Goal: Task Accomplishment & Management: Manage account settings

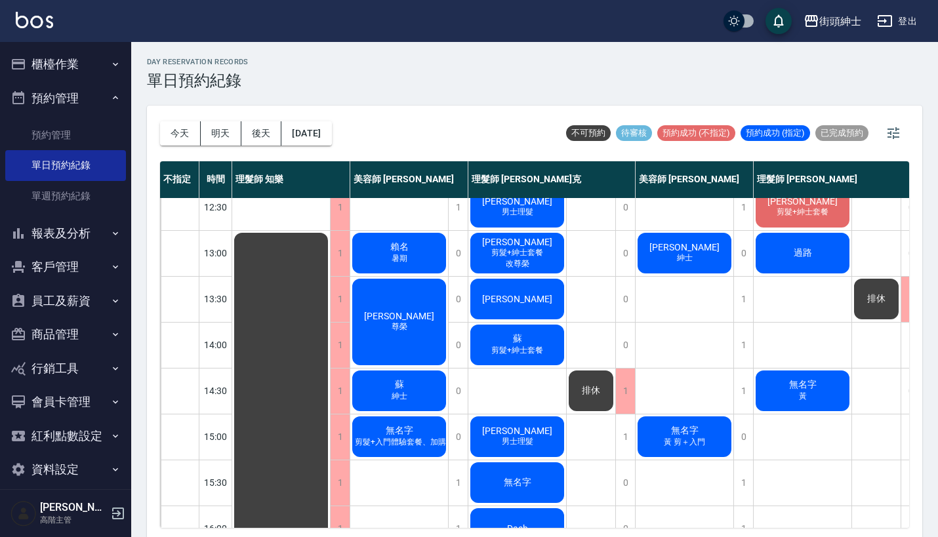
scroll to position [64, 0]
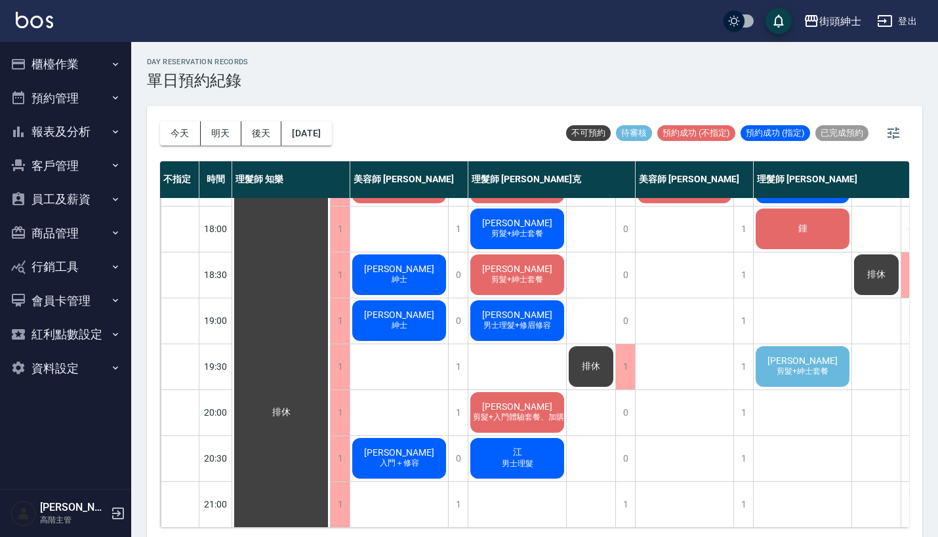
click at [791, 366] on span "剪髮+紳士套餐" at bounding box center [802, 371] width 57 height 11
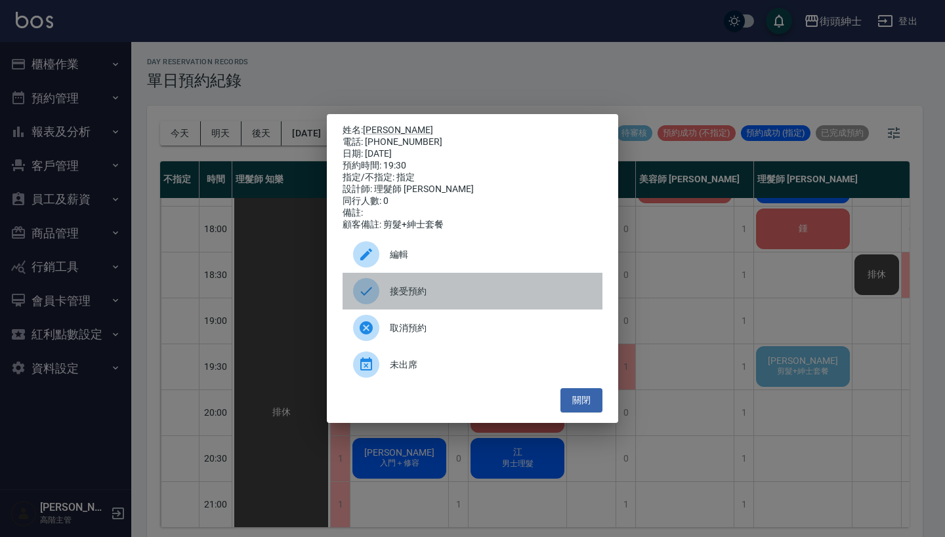
click at [475, 299] on span "接受預約" at bounding box center [491, 292] width 202 height 14
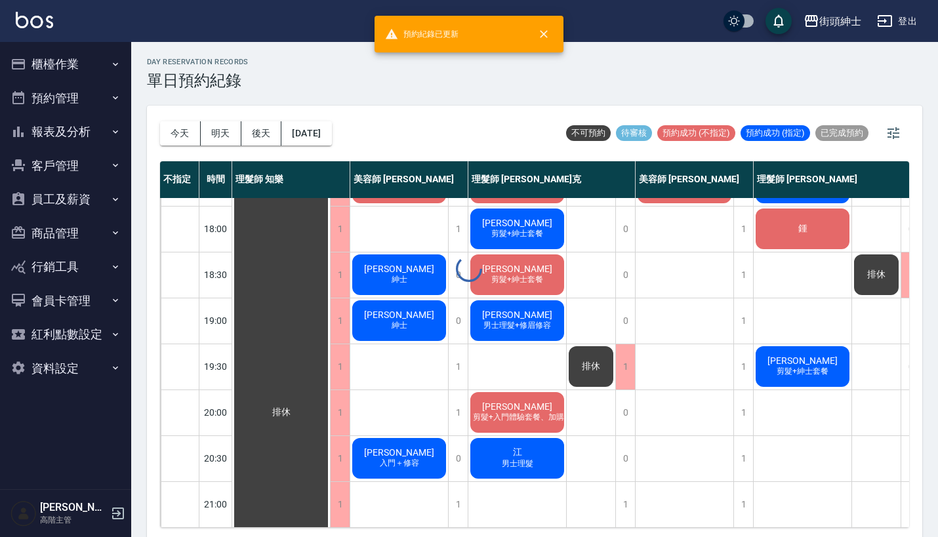
click at [760, 359] on div "楊祐維 剪髮+紳士套餐" at bounding box center [803, 367] width 98 height 45
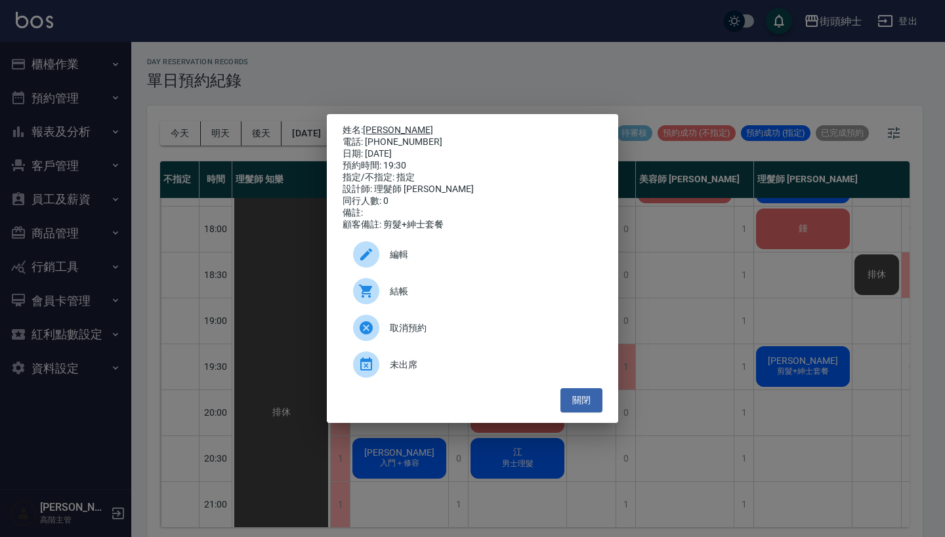
drag, startPoint x: 419, startPoint y: 138, endPoint x: 368, endPoint y: 127, distance: 52.4
click at [368, 127] on div "姓名: 楊祐維 電話: 0978182808 日期: 2025/09/13 預約時間: 19:30 指定/不指定: 指定 設計師: 理髮師 eric 同行人數…" at bounding box center [473, 178] width 260 height 106
copy div "姓名: 楊祐維 電話: 0978182808"
click at [478, 73] on div "姓名: 楊祐維 電話: 0978182808 日期: 2025/09/13 預約時間: 19:30 指定/不指定: 指定 設計師: 理髮師 eric 同行人數…" at bounding box center [472, 268] width 945 height 537
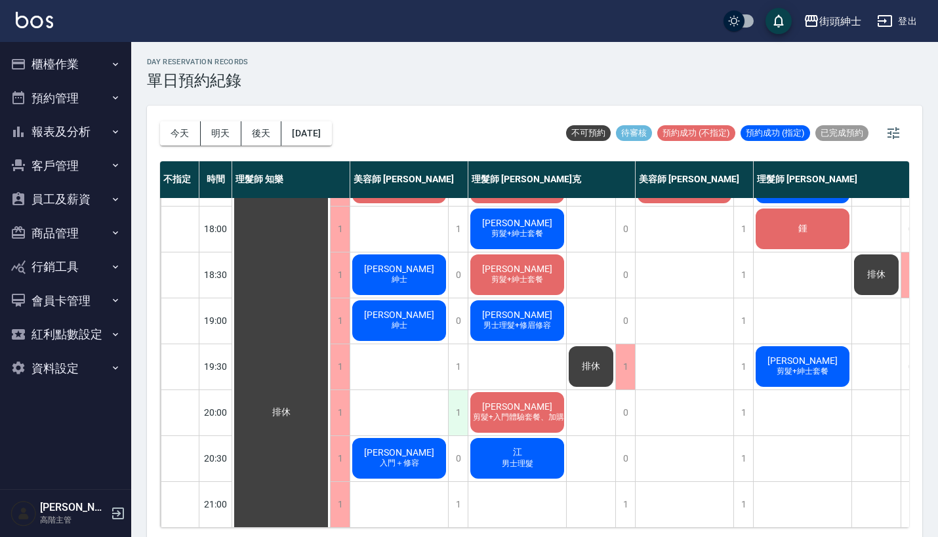
click at [463, 390] on div "1" at bounding box center [458, 412] width 20 height 45
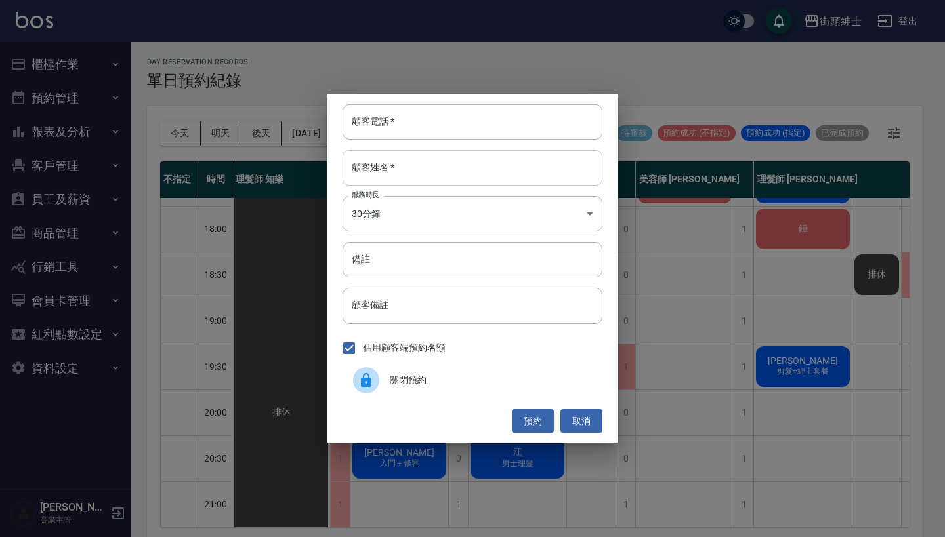
paste input "楊祐維 電話: 0978182808"
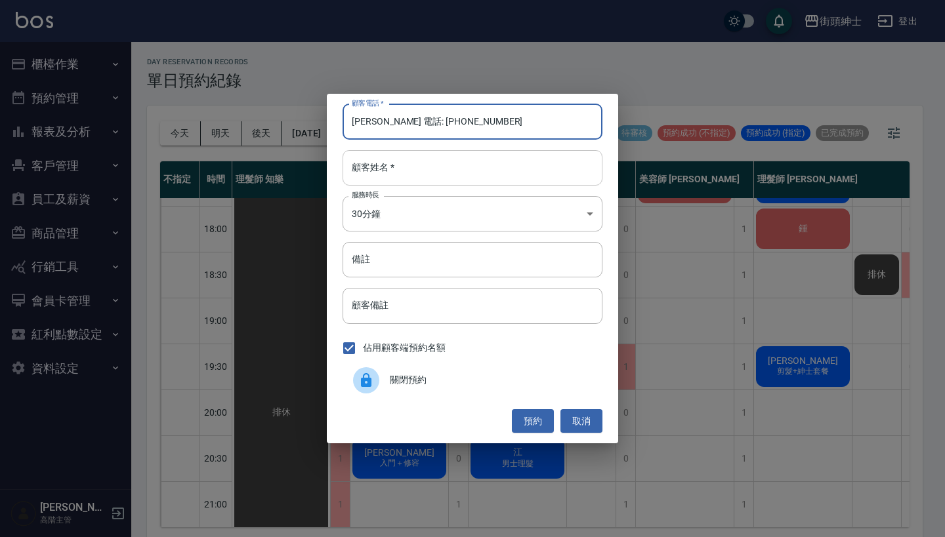
type input "楊祐維 電話: 0978182808"
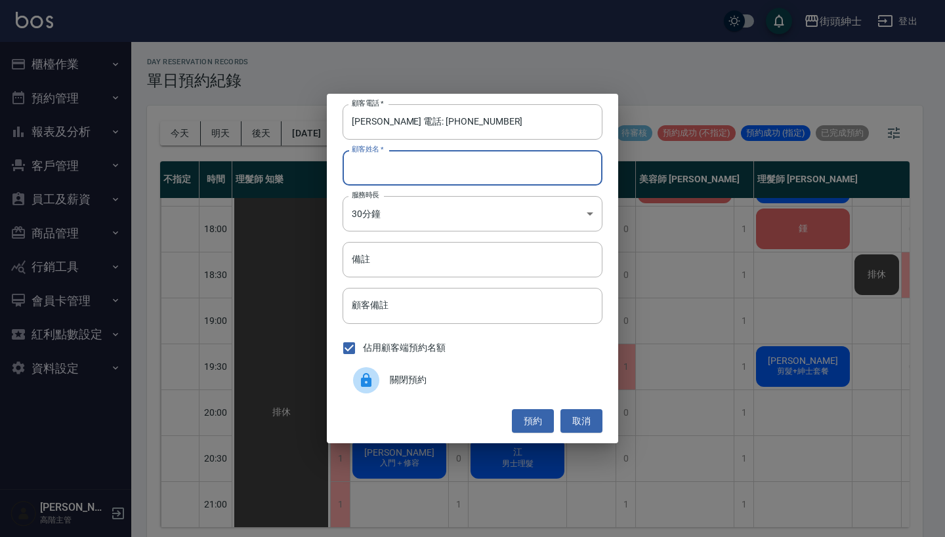
paste input "楊祐維 電話: 0978182808"
type input "楊祐維 電話: 0978182808"
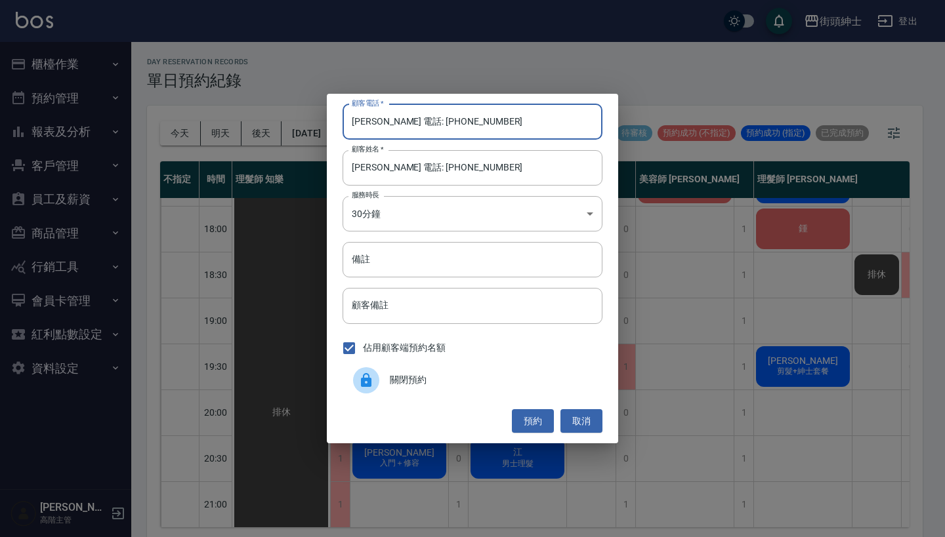
drag, startPoint x: 405, startPoint y: 123, endPoint x: 303, endPoint y: 102, distance: 104.5
click at [306, 110] on div "顧客電話   * 楊祐維 電話: 0978182808 顧客電話   * 顧客姓名   * 楊祐維 電話: 0978182808 顧客姓名   * 服務時長 …" at bounding box center [472, 268] width 945 height 537
type input "0978182808"
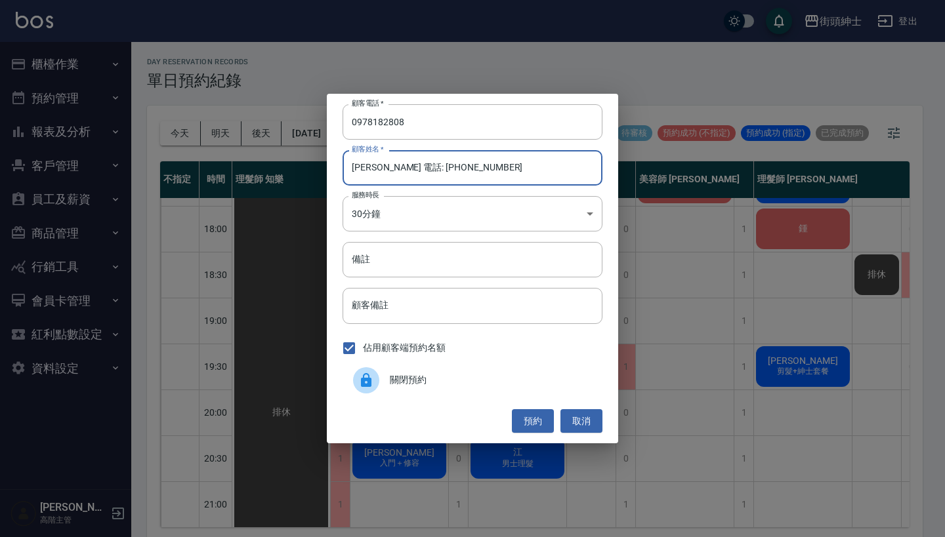
drag, startPoint x: 494, startPoint y: 171, endPoint x: 376, endPoint y: 163, distance: 118.4
click at [376, 163] on input "楊祐維 電話: 0978182808" at bounding box center [473, 167] width 260 height 35
type input "[PERSON_NAME]"
click at [392, 266] on input "備註" at bounding box center [473, 259] width 260 height 35
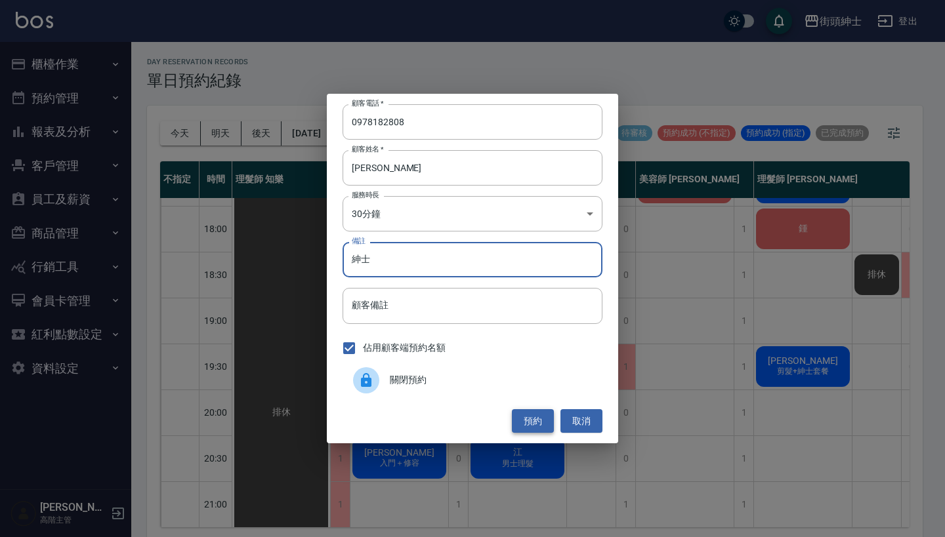
type input "紳士"
click at [531, 416] on button "預約" at bounding box center [533, 422] width 42 height 24
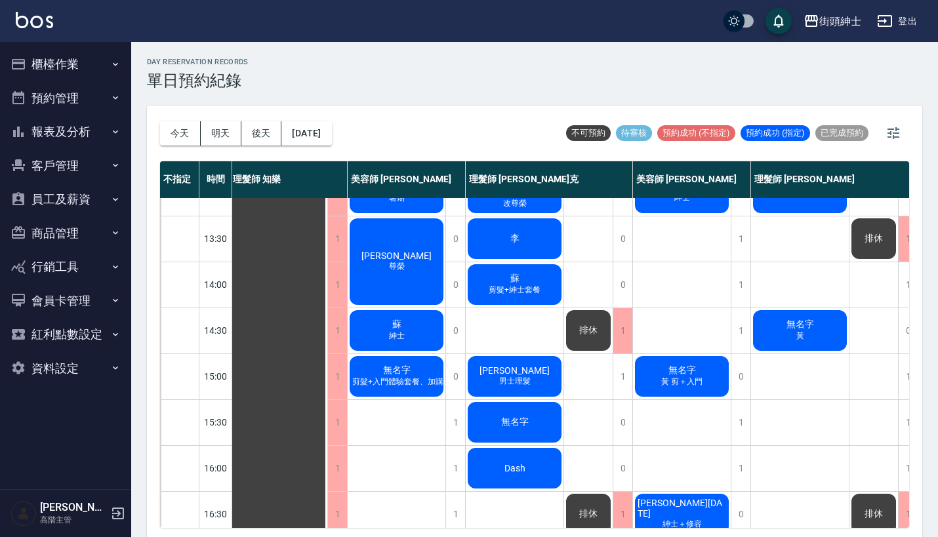
scroll to position [209, 3]
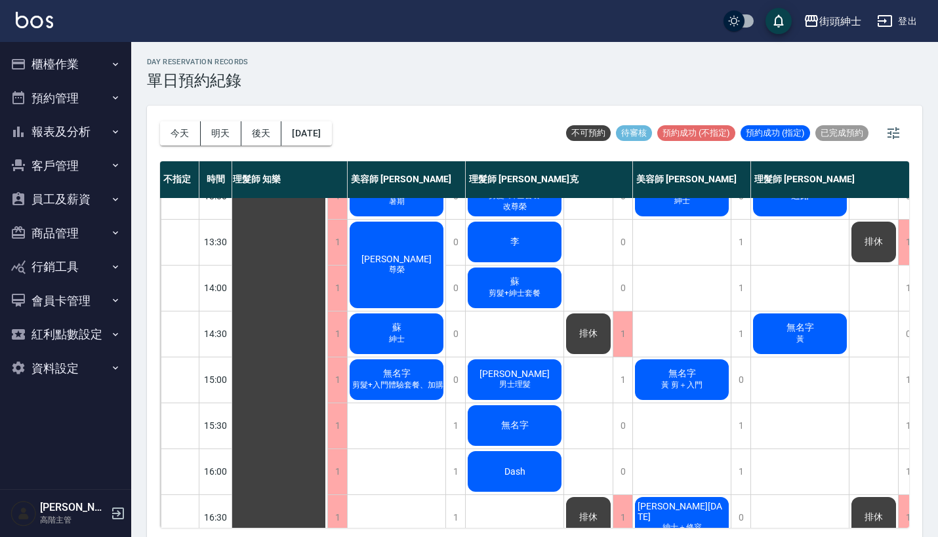
click at [776, 339] on div "無名字 黃" at bounding box center [800, 334] width 98 height 45
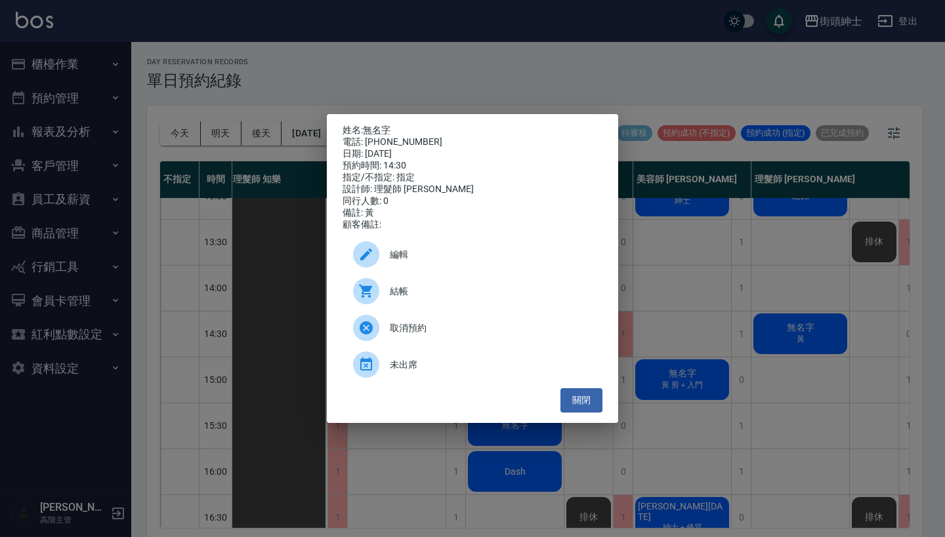
click at [528, 258] on span "編輯" at bounding box center [491, 255] width 202 height 14
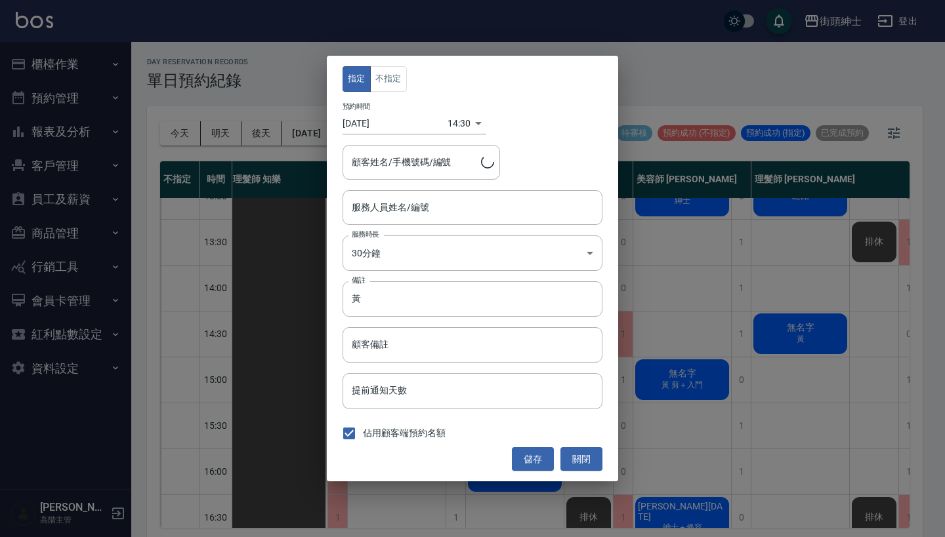
type input "無名字/0927466937"
type input "理髮師 eric(無代號)"
click at [670, 371] on div "指定 不指定 預約時間 2025/09/13 14:30 1757745000000 顧客姓名/手機號碼/編號 無名字/0927466937 顧客姓名/手機號…" at bounding box center [472, 268] width 945 height 537
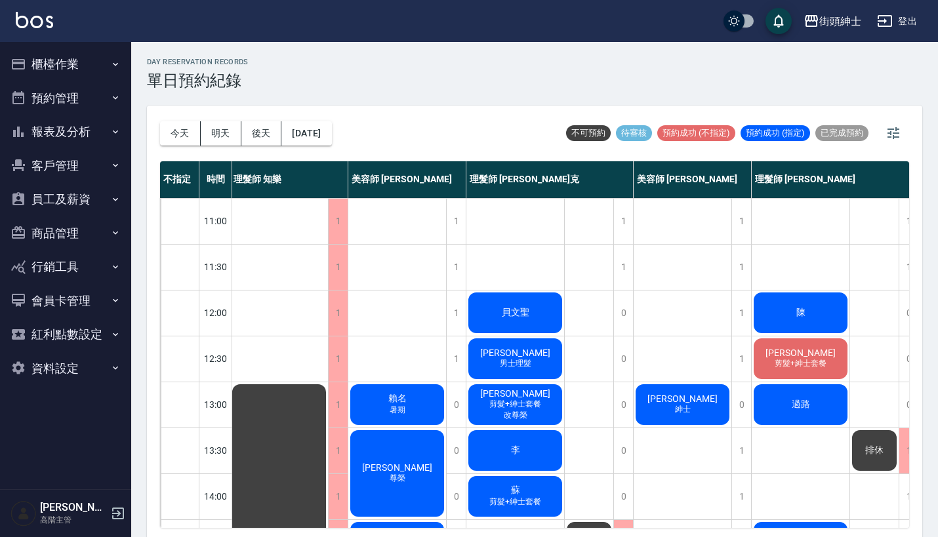
scroll to position [0, 2]
click at [89, 366] on button "資料設定" at bounding box center [65, 369] width 121 height 34
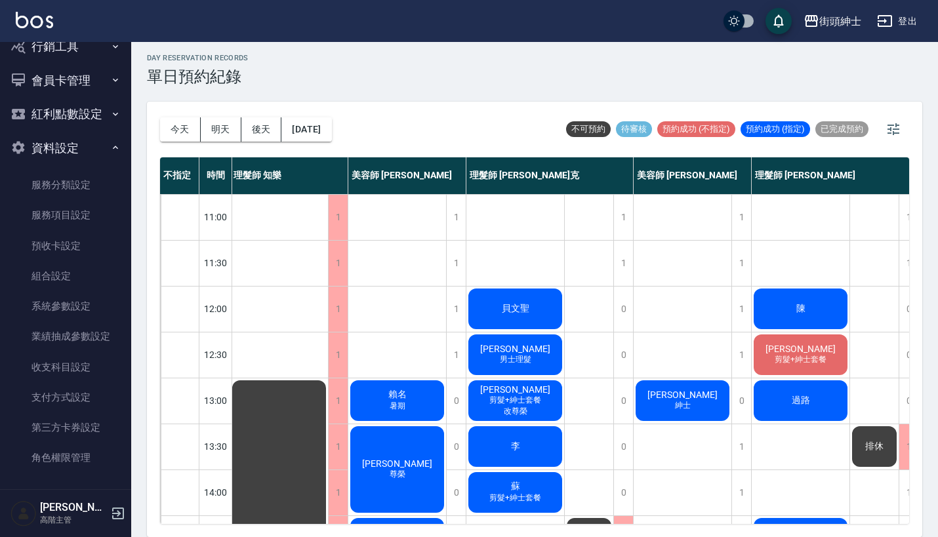
scroll to position [3, 0]
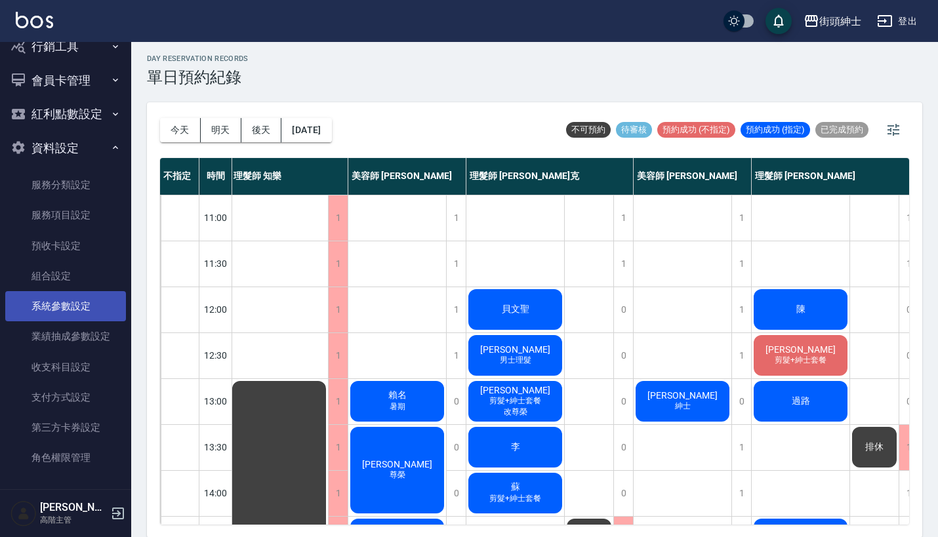
click at [81, 311] on link "系統參數設定" at bounding box center [65, 306] width 121 height 30
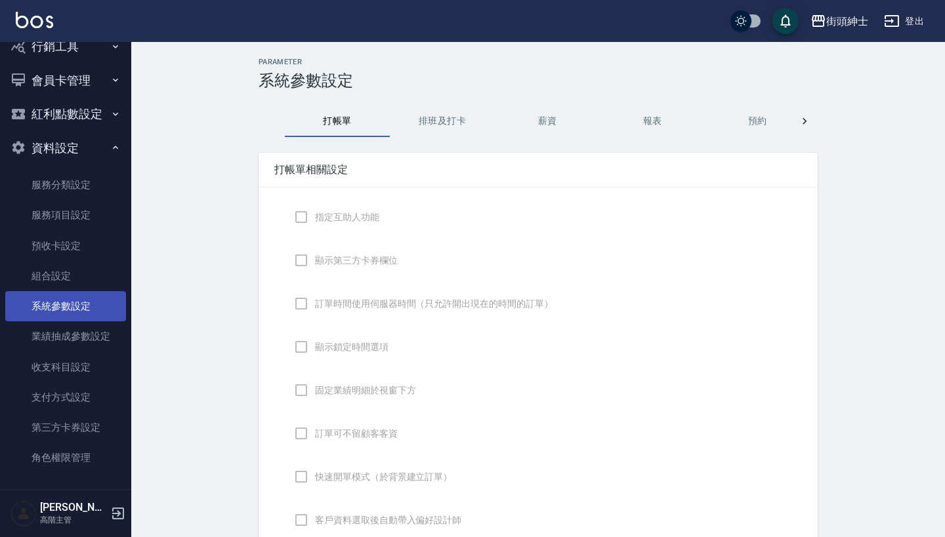
checkbox input "true"
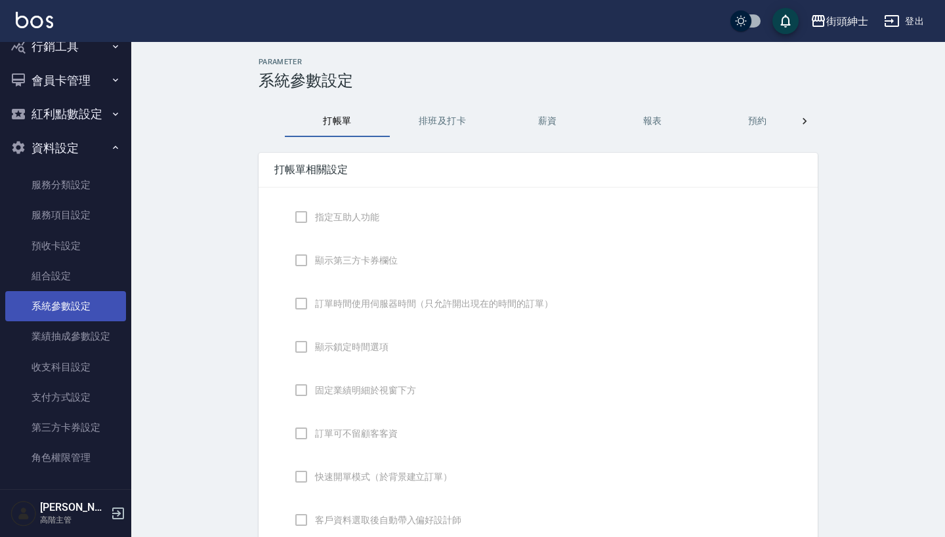
checkbox input "false"
type input "DESIGNATE"
checkbox input "true"
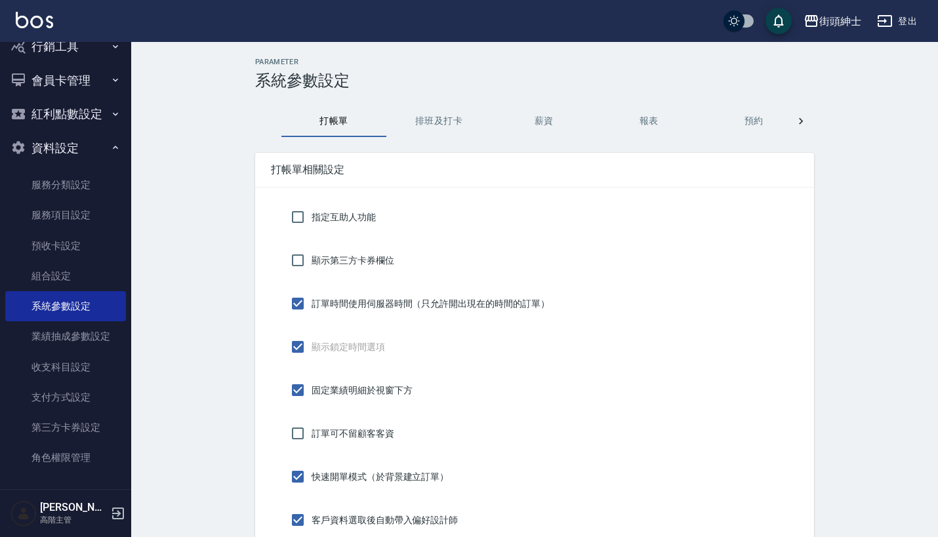
click at [757, 125] on button "預約" at bounding box center [754, 122] width 105 height 32
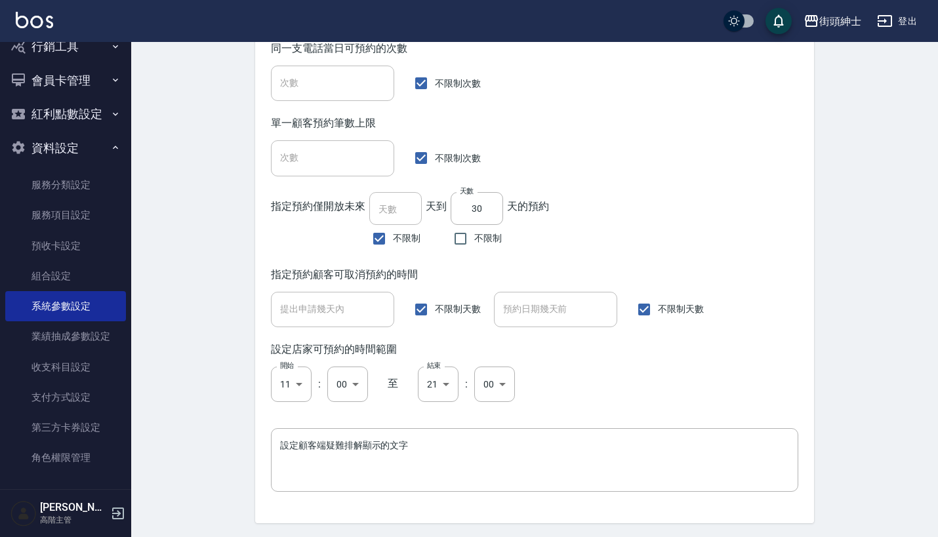
scroll to position [755, 0]
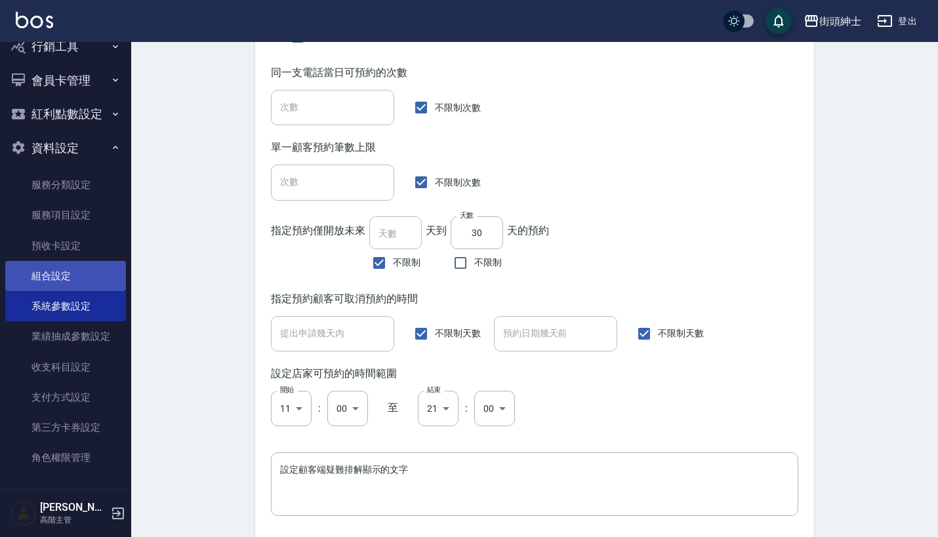
click at [77, 272] on link "組合設定" at bounding box center [65, 276] width 121 height 30
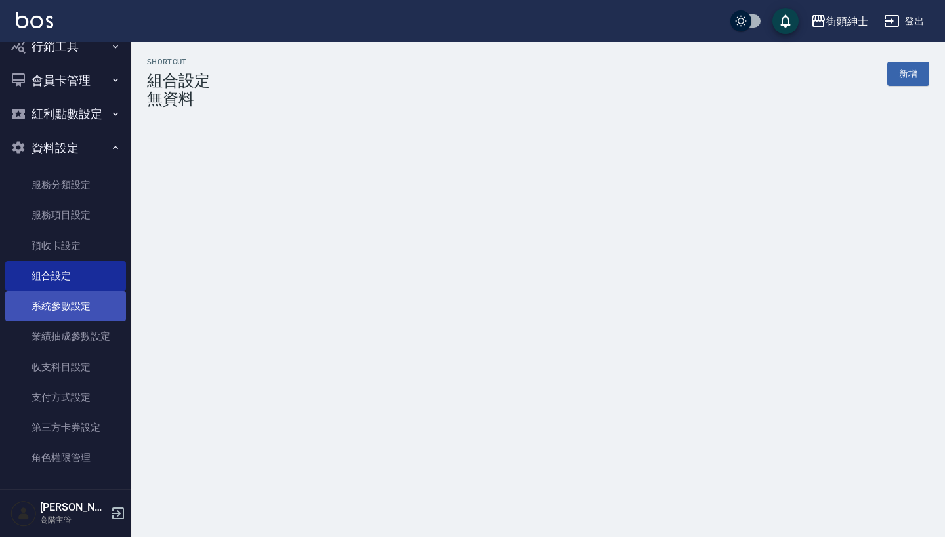
click at [81, 297] on link "系統參數設定" at bounding box center [65, 306] width 121 height 30
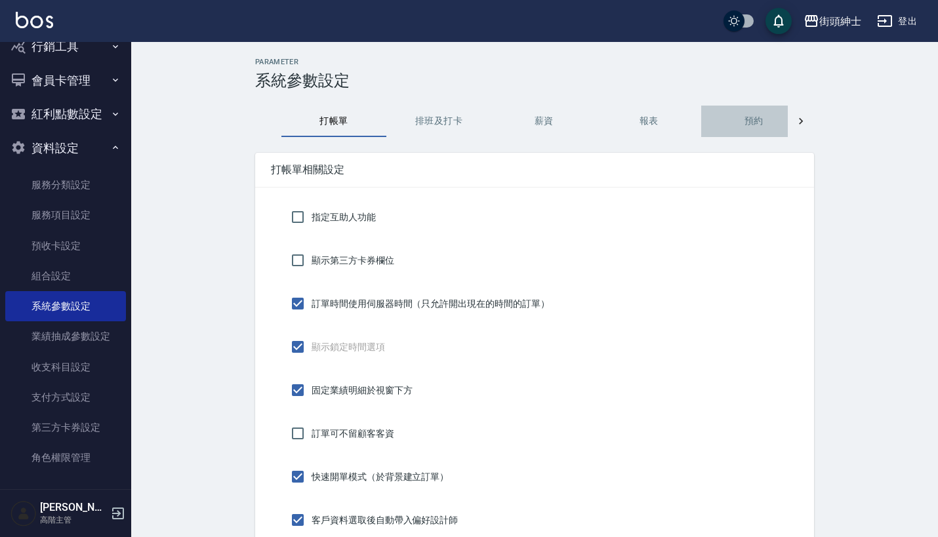
click at [758, 119] on button "預約" at bounding box center [754, 122] width 105 height 32
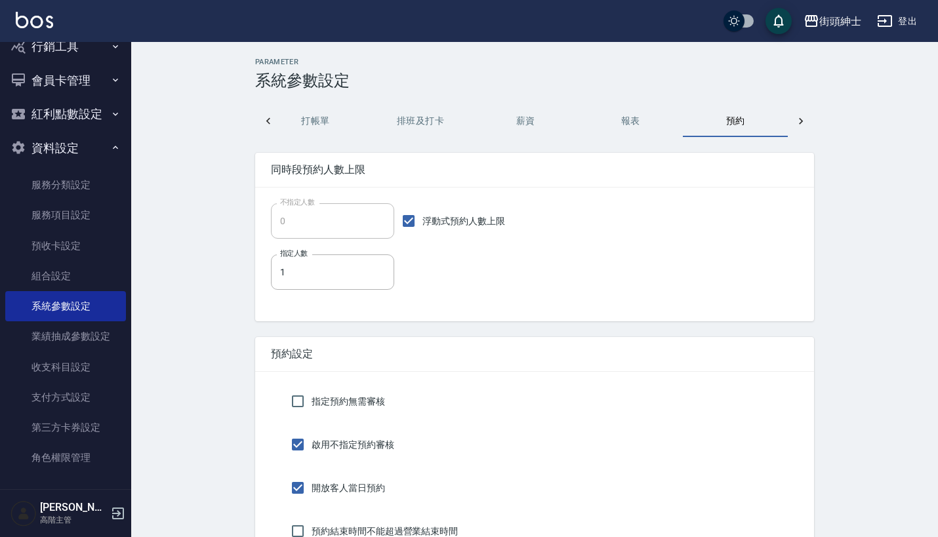
click at [280, 127] on div at bounding box center [268, 122] width 26 height 32
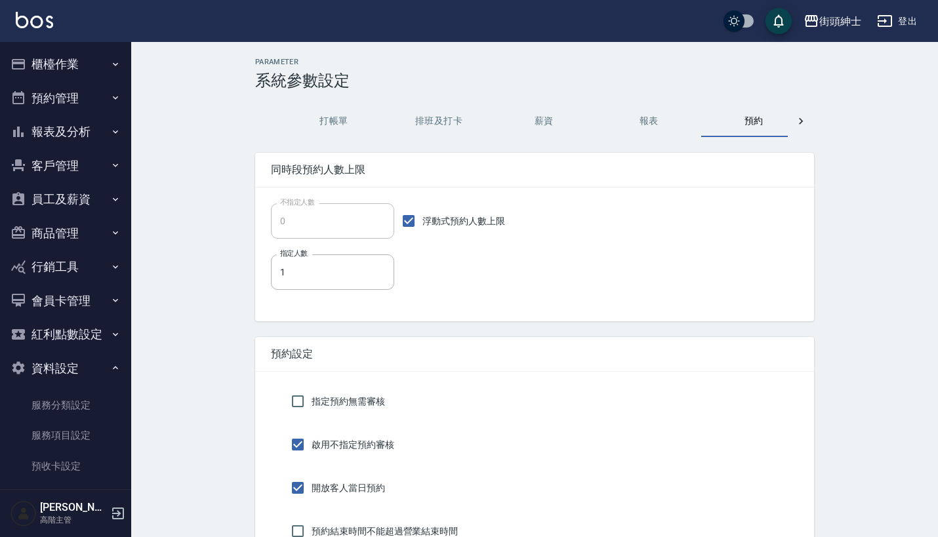
click at [100, 92] on button "預約管理" at bounding box center [65, 98] width 121 height 34
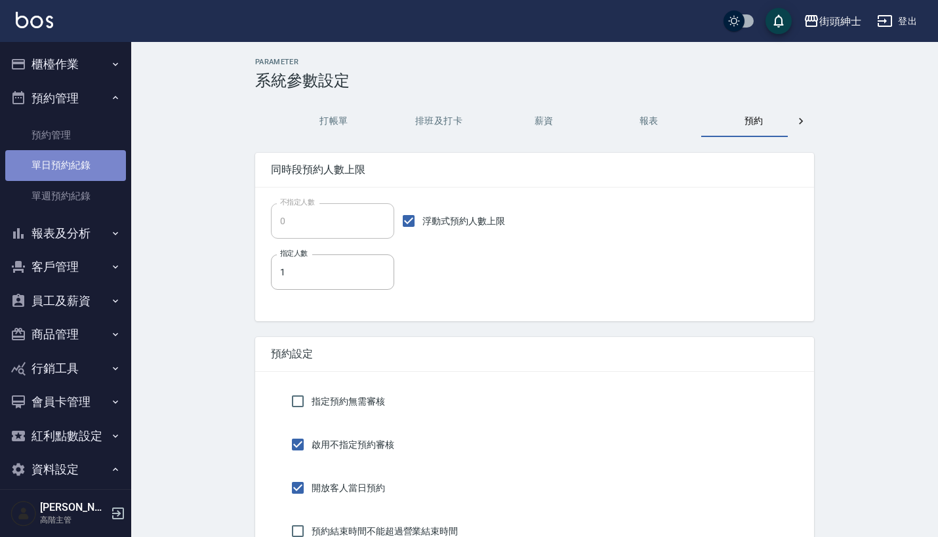
click at [100, 165] on link "單日預約紀錄" at bounding box center [65, 165] width 121 height 30
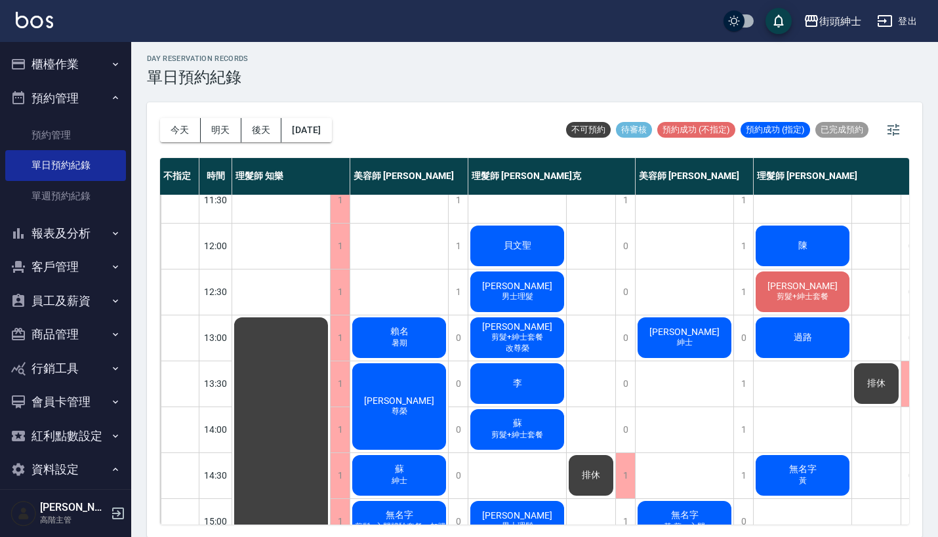
scroll to position [63, 0]
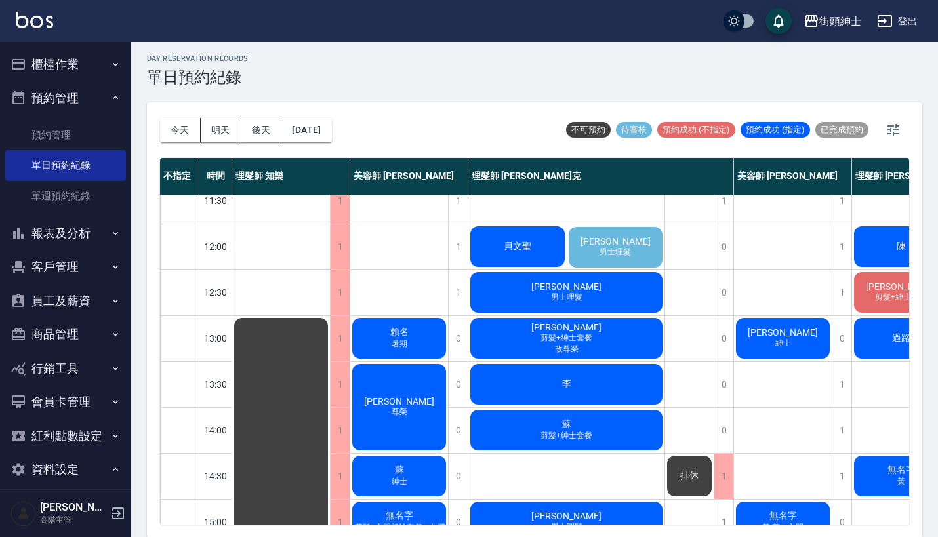
click at [613, 236] on span "[PERSON_NAME]" at bounding box center [615, 241] width 75 height 11
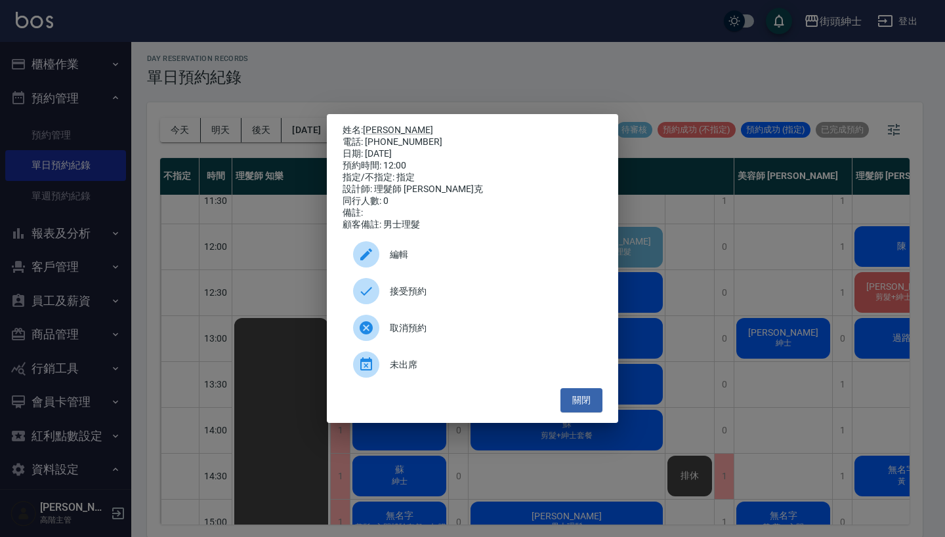
click at [446, 331] on span "取消預約" at bounding box center [491, 329] width 202 height 14
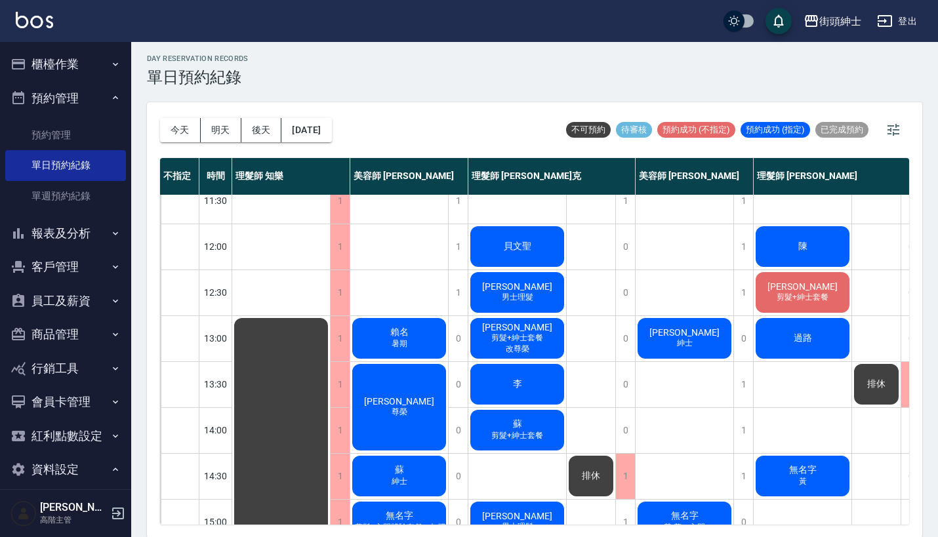
click at [110, 96] on icon "button" at bounding box center [115, 98] width 11 height 11
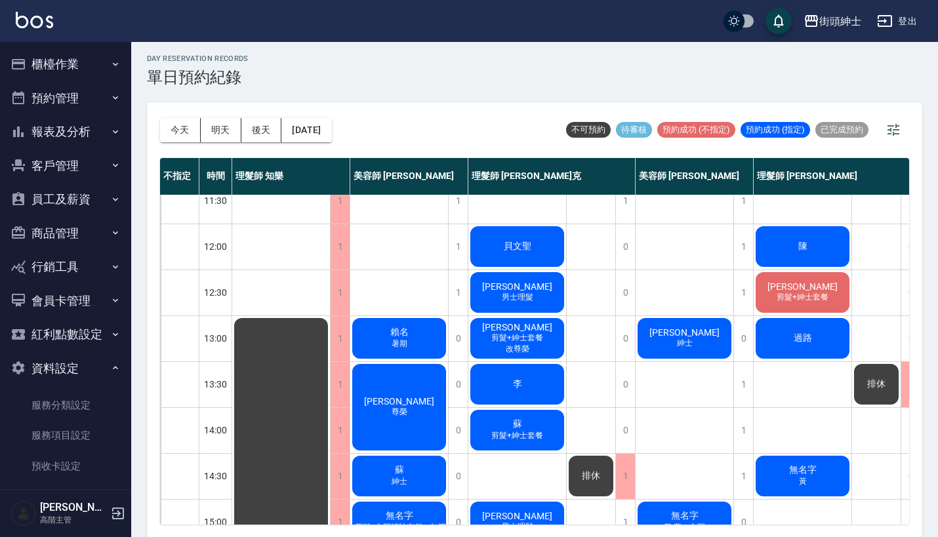
click at [79, 120] on button "報表及分析" at bounding box center [65, 132] width 121 height 34
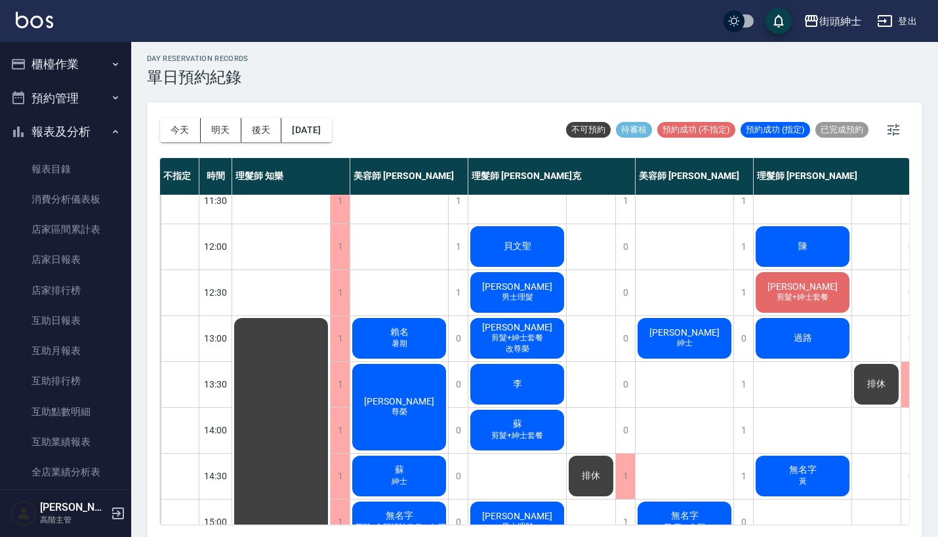
click at [95, 125] on button "報表及分析" at bounding box center [65, 132] width 121 height 34
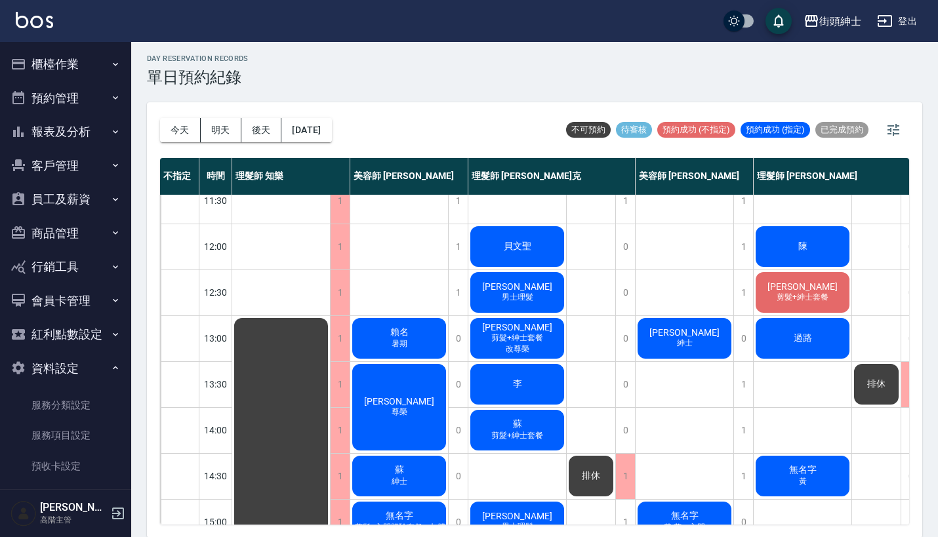
click at [95, 125] on button "報表及分析" at bounding box center [65, 132] width 121 height 34
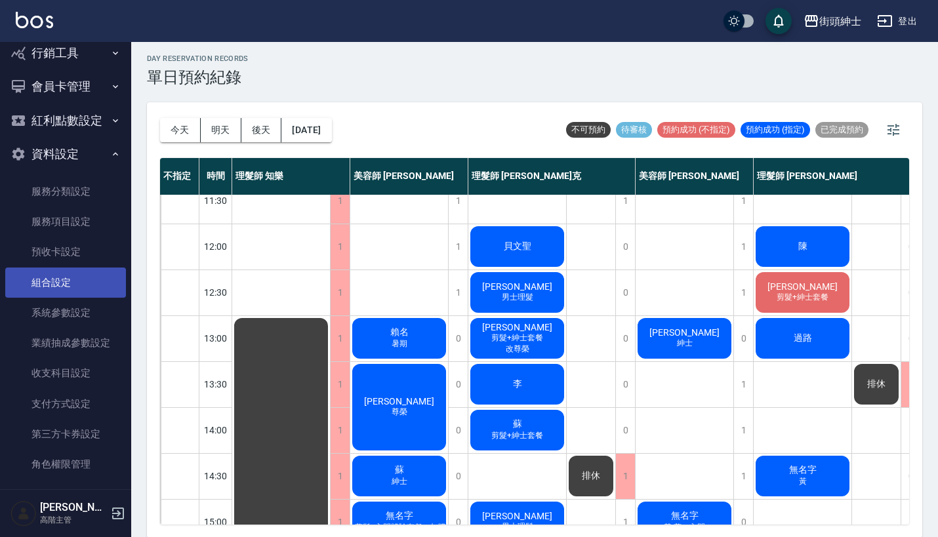
scroll to position [1529, 0]
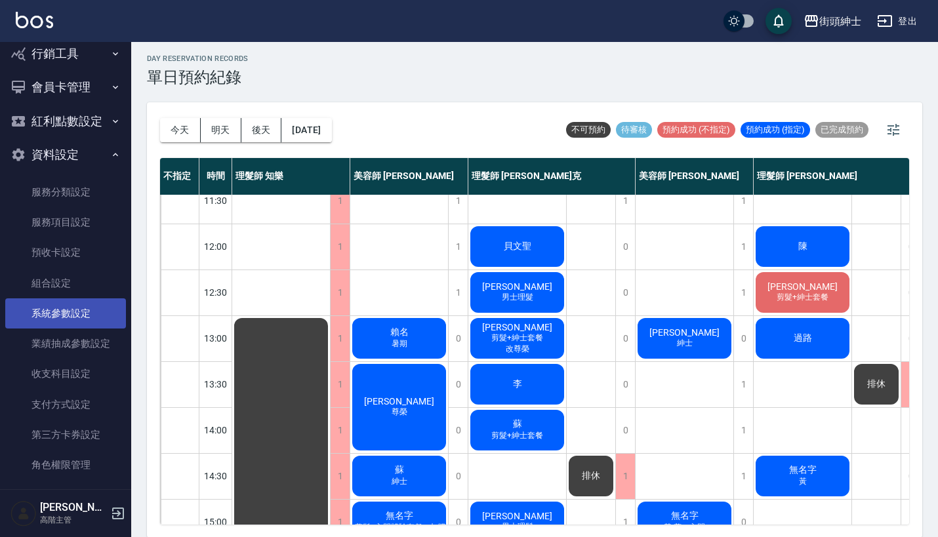
click at [76, 304] on link "系統參數設定" at bounding box center [65, 314] width 121 height 30
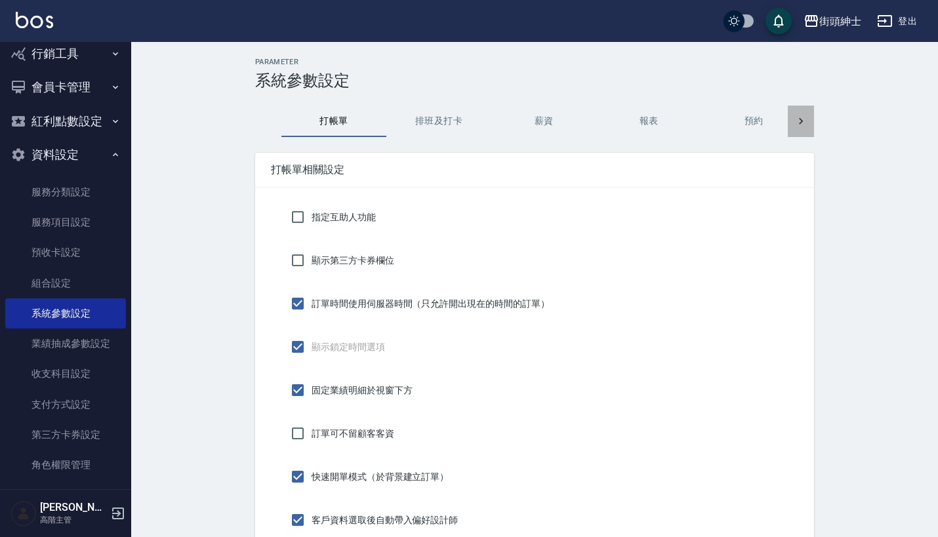
click at [796, 122] on icon at bounding box center [801, 121] width 13 height 13
click at [547, 125] on button "密碼" at bounding box center [544, 122] width 105 height 32
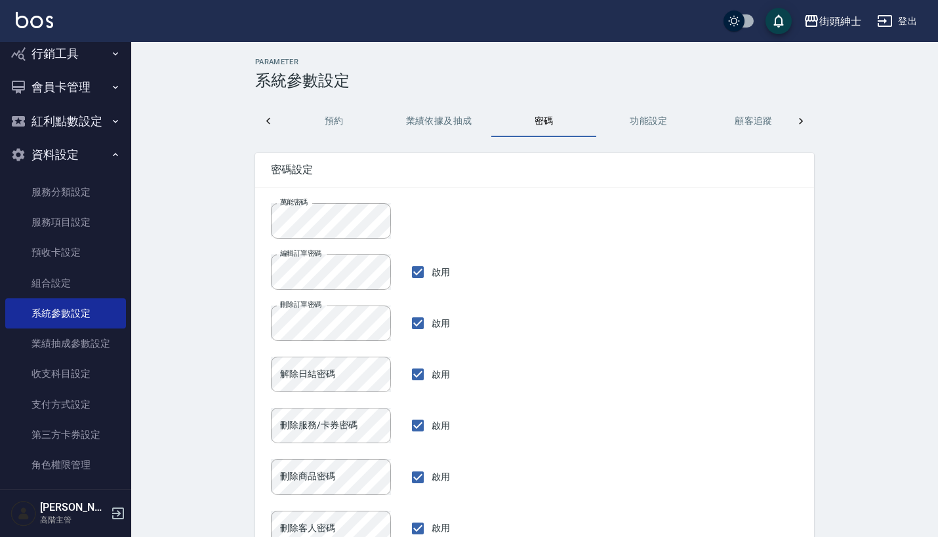
click at [442, 119] on button "業績依據及抽成" at bounding box center [439, 122] width 105 height 32
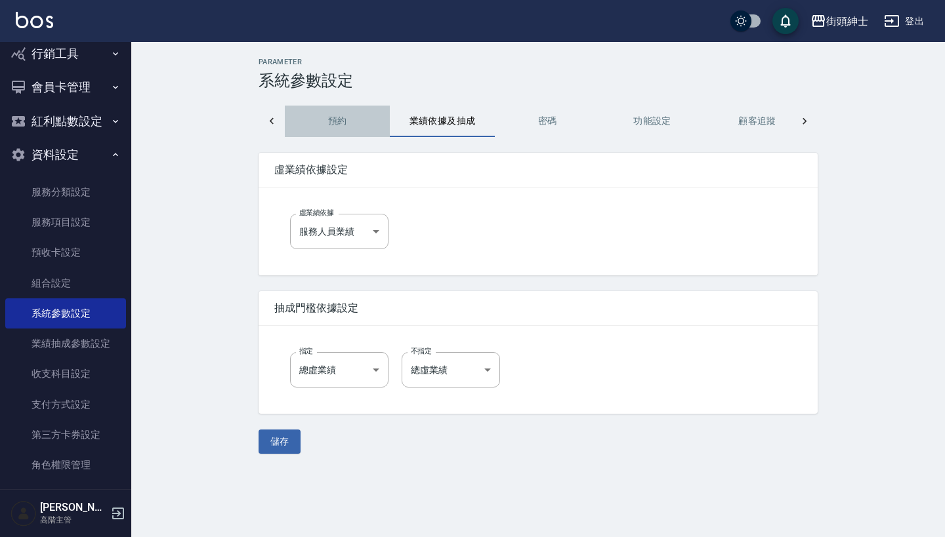
click at [345, 121] on button "預約" at bounding box center [337, 122] width 105 height 32
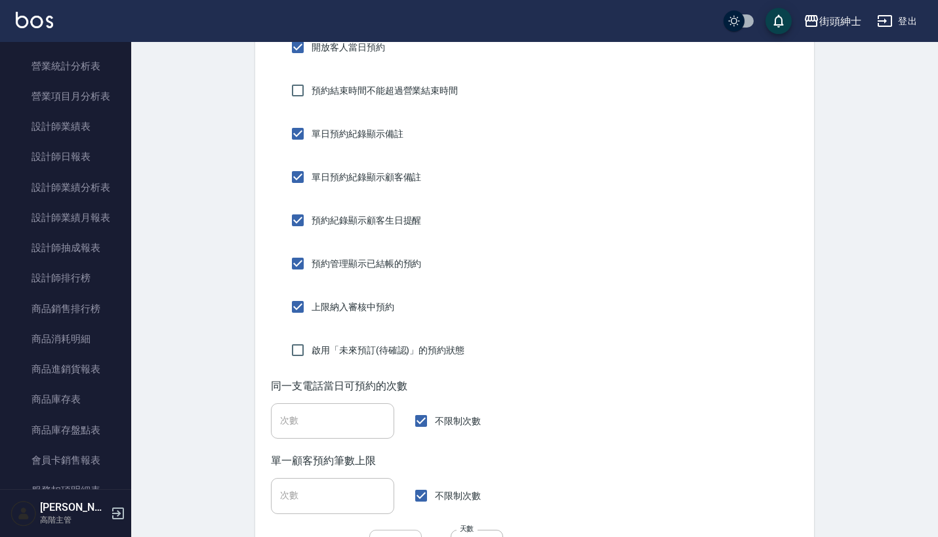
scroll to position [441, 0]
drag, startPoint x: 352, startPoint y: 310, endPoint x: 354, endPoint y: 301, distance: 10.0
click at [354, 301] on span "上限納入審核中預約" at bounding box center [353, 308] width 83 height 14
click at [312, 301] on input "上限納入審核中預約" at bounding box center [298, 307] width 28 height 28
click at [354, 301] on span "上限納入審核中預約" at bounding box center [353, 308] width 83 height 14
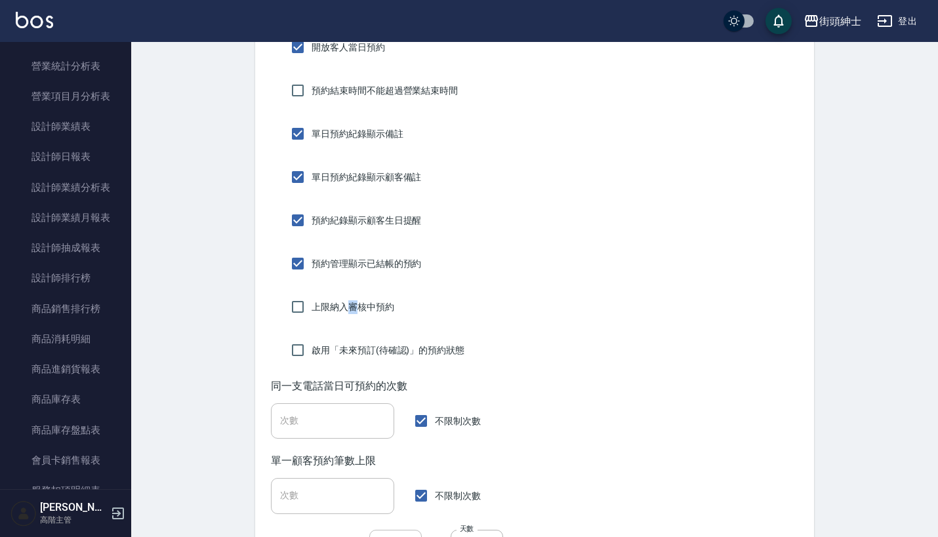
click at [312, 301] on input "上限納入審核中預約" at bounding box center [298, 307] width 28 height 28
checkbox input "true"
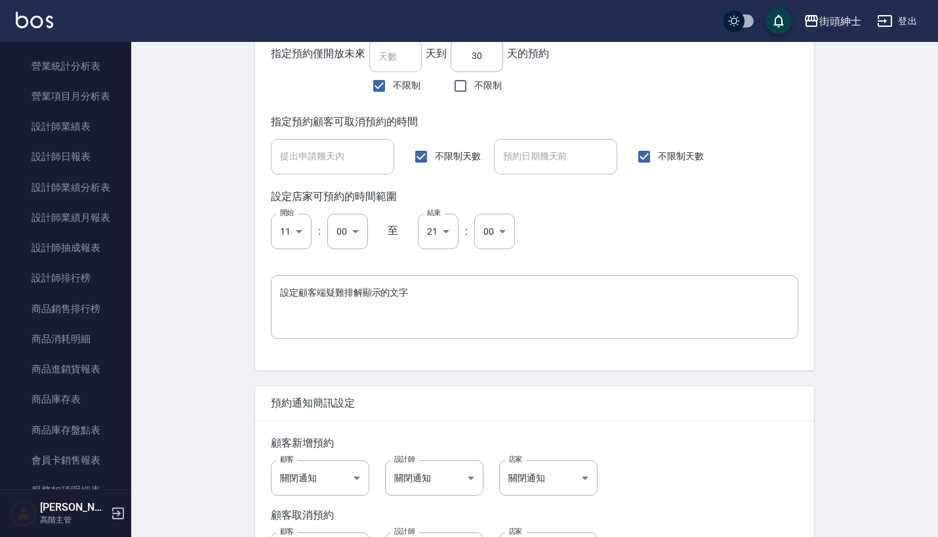
scroll to position [933, 0]
click at [427, 161] on input "不限制天數" at bounding box center [422, 156] width 28 height 28
checkbox input "false"
click at [331, 164] on input "0" at bounding box center [332, 155] width 123 height 35
type input "01"
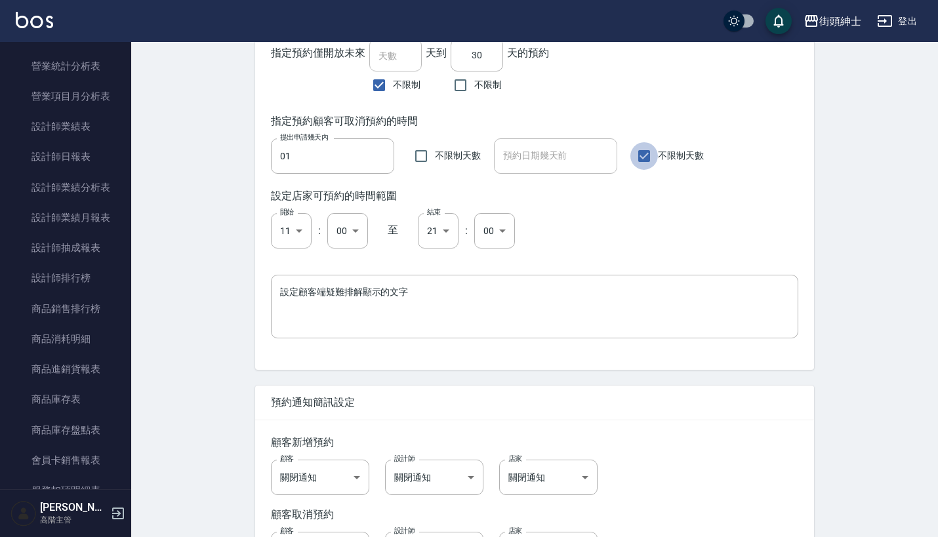
click at [637, 155] on input "不限制天數" at bounding box center [645, 156] width 28 height 28
checkbox input "false"
type input "0"
click at [637, 155] on input "不限制天數" at bounding box center [645, 156] width 28 height 28
checkbox input "true"
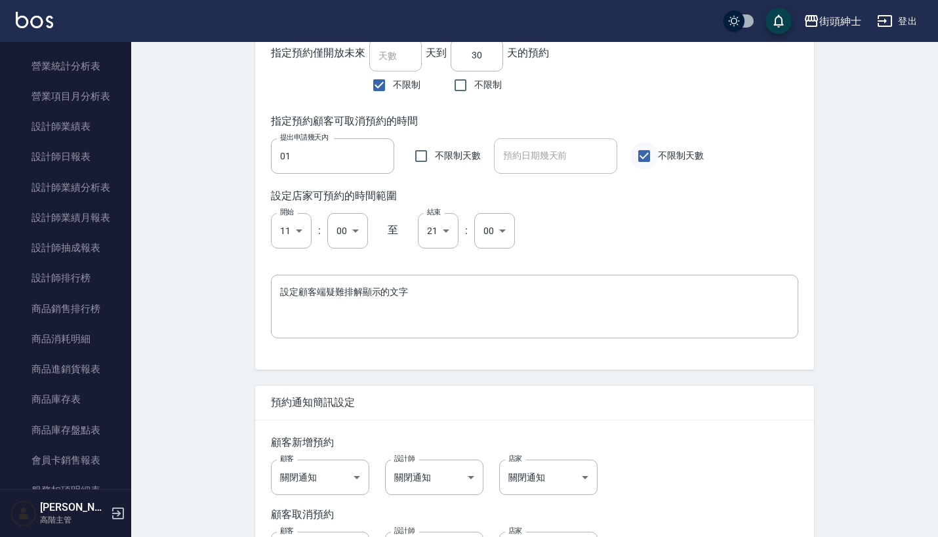
click at [637, 155] on input "不限制天數" at bounding box center [645, 156] width 28 height 28
checkbox input "false"
click at [541, 168] on input "0" at bounding box center [555, 155] width 123 height 35
type input "01"
click at [569, 247] on div "開始 11 11 開始 : 00 00 ​ 至 結束 21 21 結束 : 00 00 ​" at bounding box center [535, 230] width 528 height 35
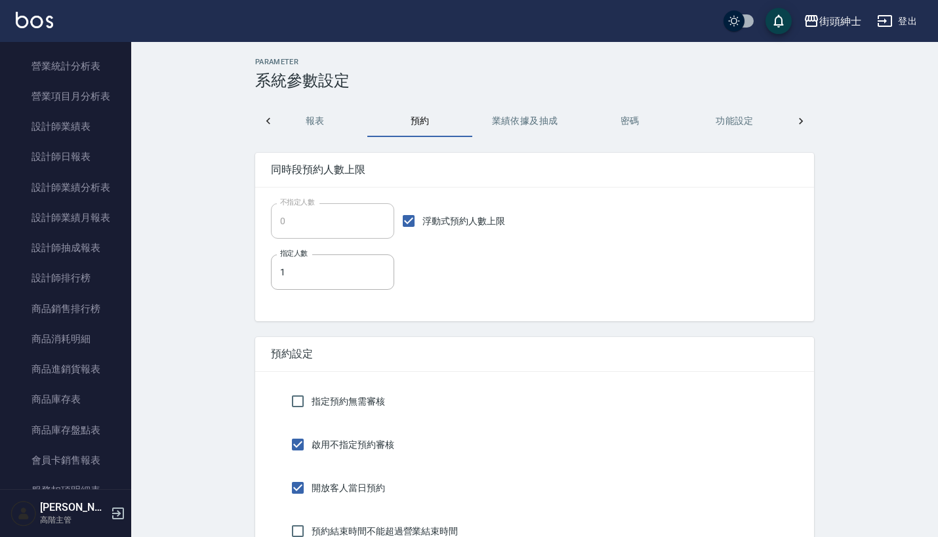
scroll to position [0, 0]
click at [525, 126] on button "業績依據及抽成" at bounding box center [525, 122] width 105 height 32
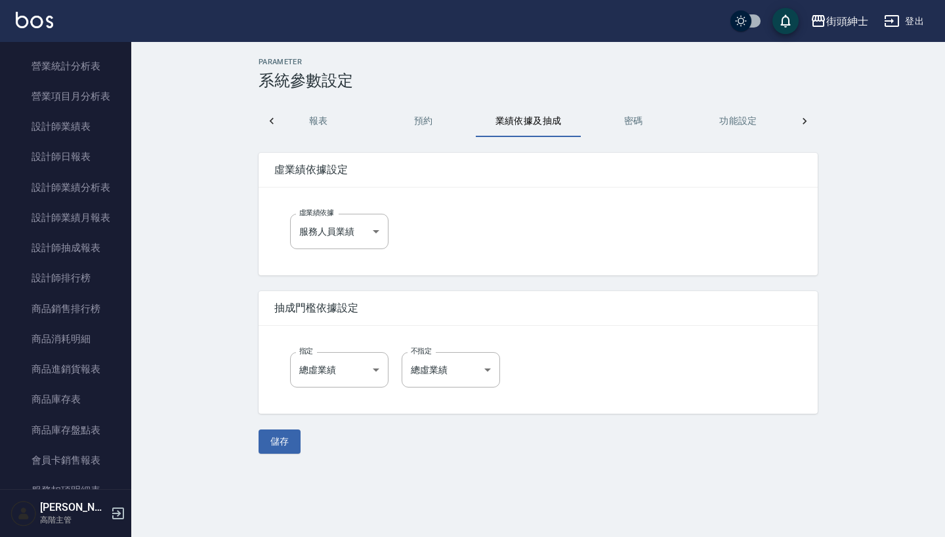
click at [643, 117] on button "密碼" at bounding box center [633, 122] width 105 height 32
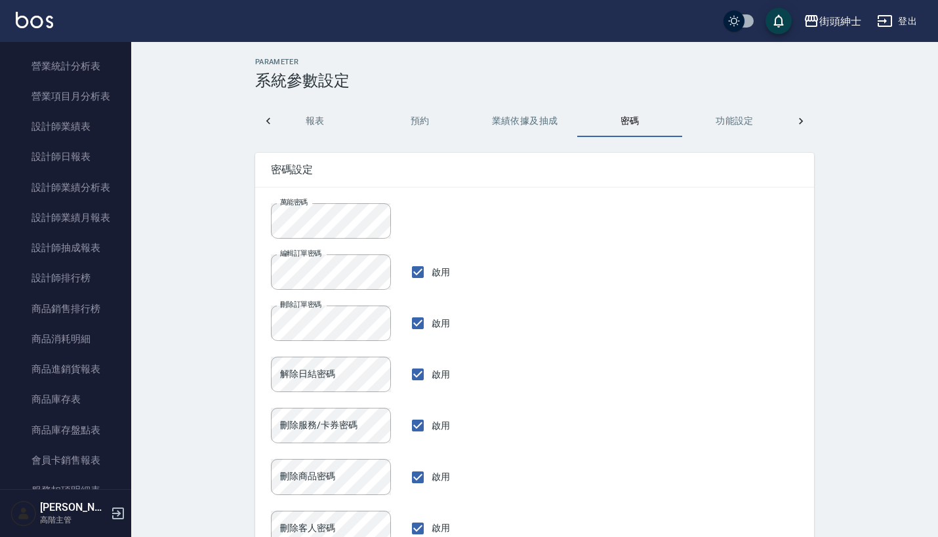
click at [335, 111] on button "報表" at bounding box center [315, 122] width 105 height 32
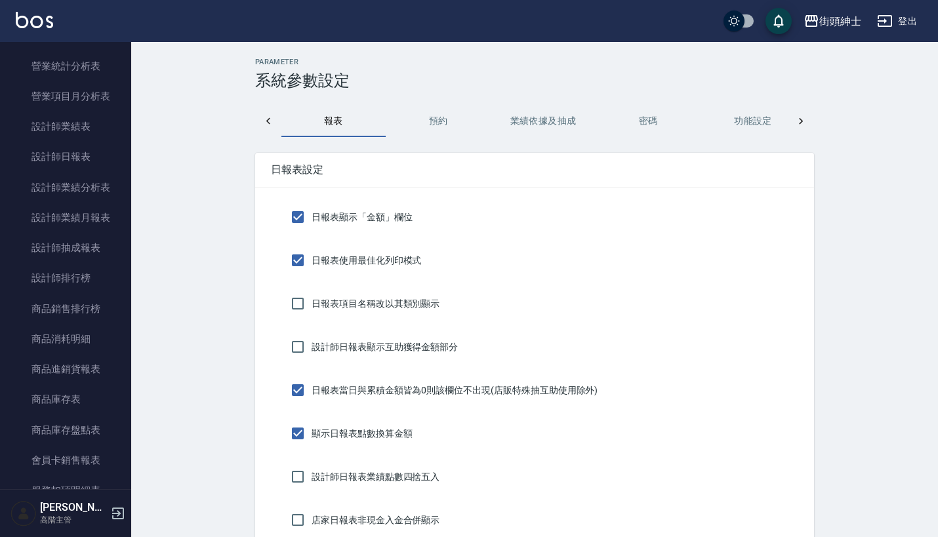
scroll to position [0, 315]
click at [263, 121] on icon at bounding box center [268, 121] width 13 height 13
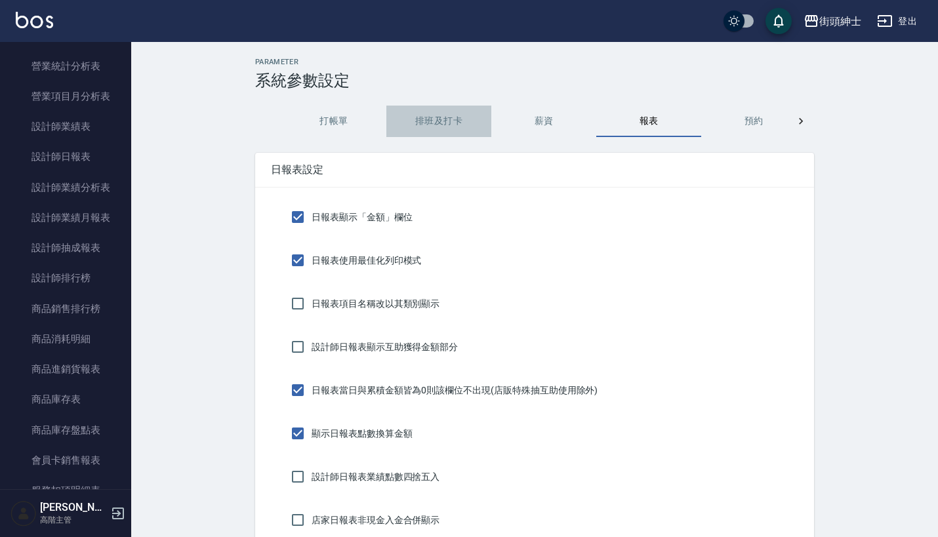
click at [442, 120] on button "排班及打卡" at bounding box center [439, 122] width 105 height 32
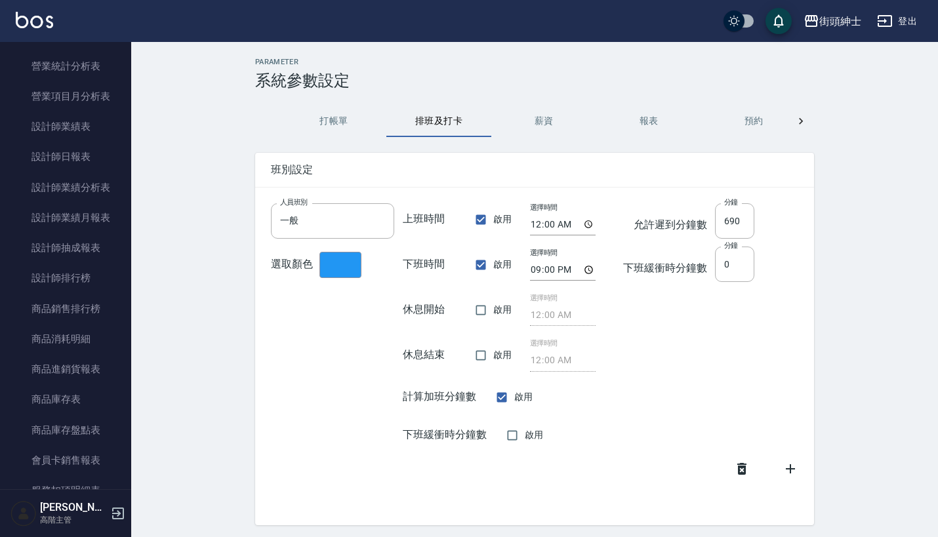
click at [329, 122] on button "打帳單" at bounding box center [334, 122] width 105 height 32
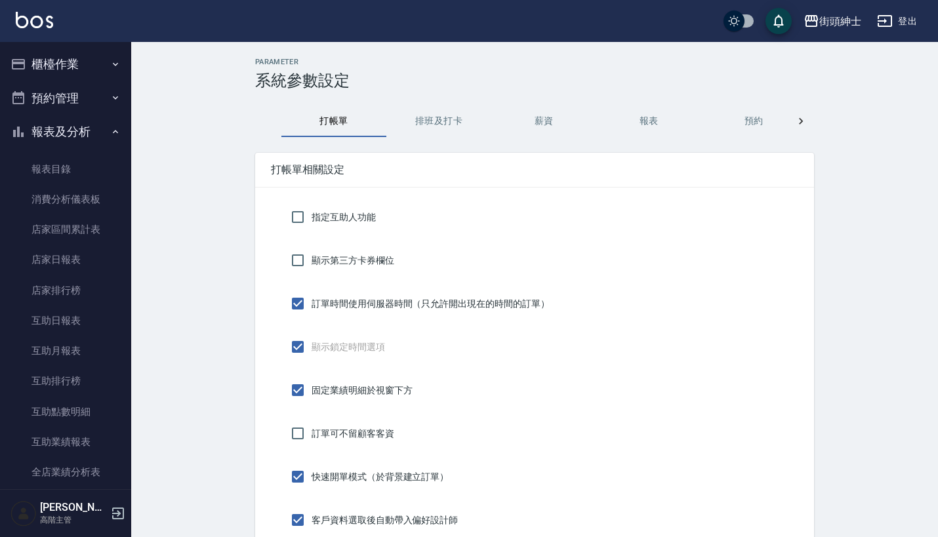
click at [98, 80] on button "櫃檯作業" at bounding box center [65, 64] width 121 height 34
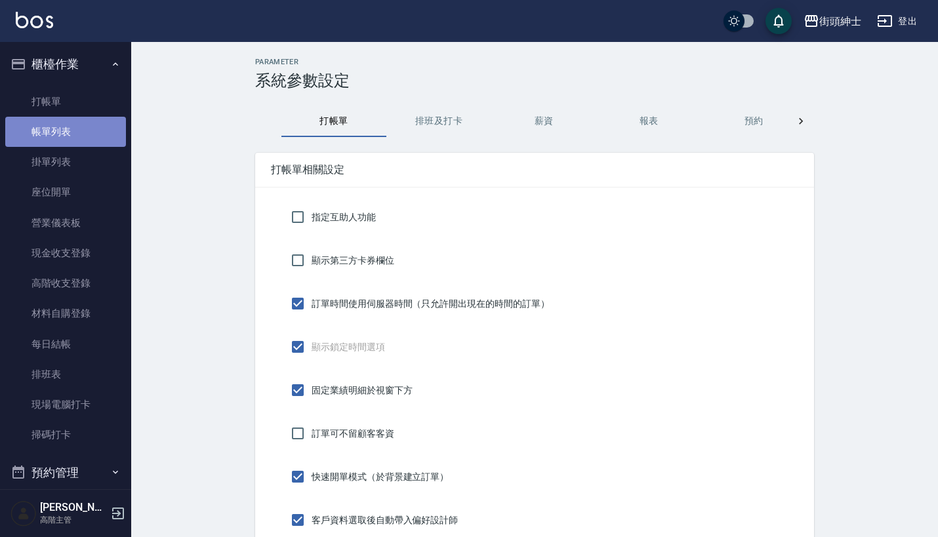
click at [86, 137] on link "帳單列表" at bounding box center [65, 132] width 121 height 30
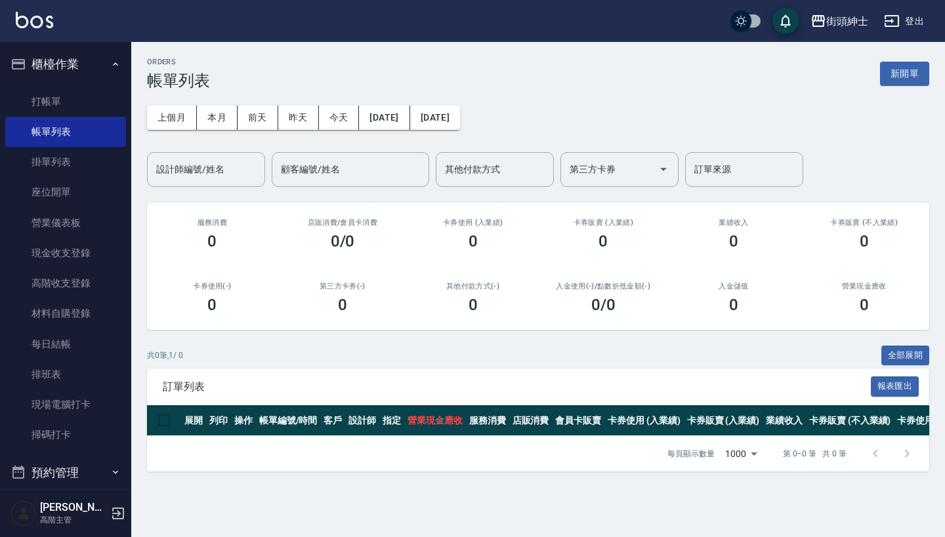
click at [62, 69] on button "櫃檯作業" at bounding box center [65, 64] width 121 height 34
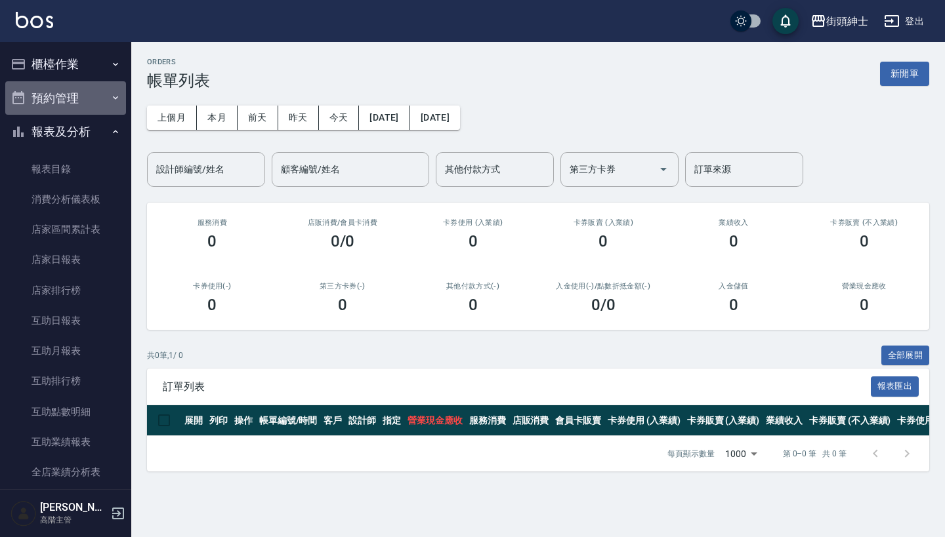
click at [80, 93] on button "預約管理" at bounding box center [65, 98] width 121 height 34
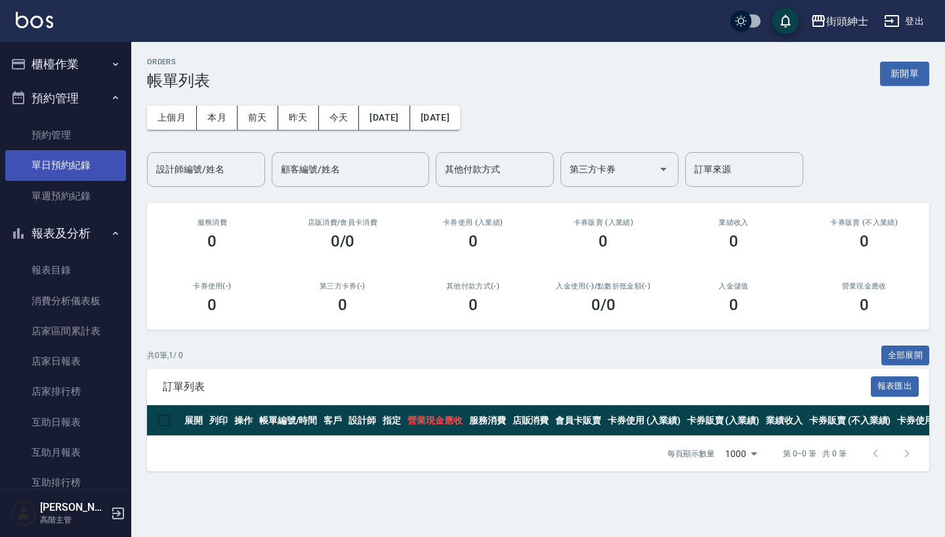
click at [81, 168] on link "單日預約紀錄" at bounding box center [65, 165] width 121 height 30
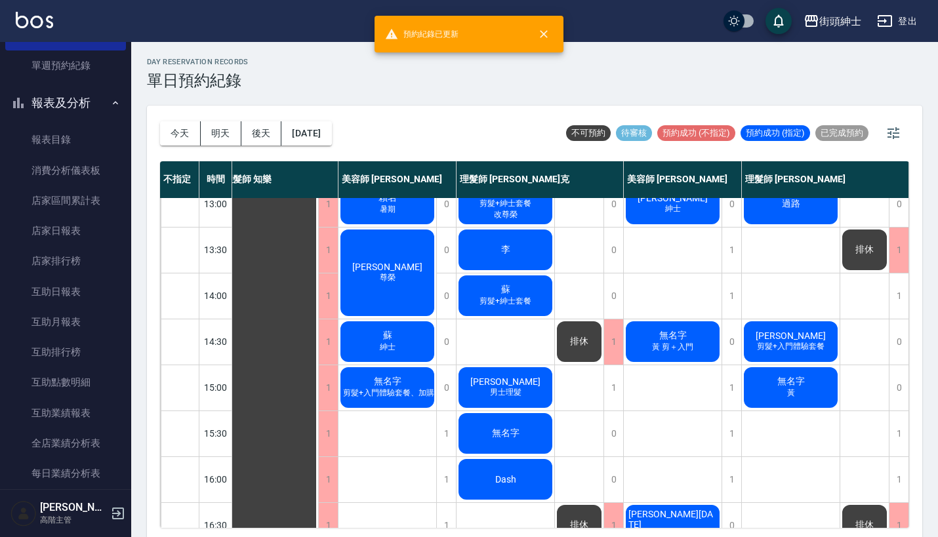
scroll to position [201, 18]
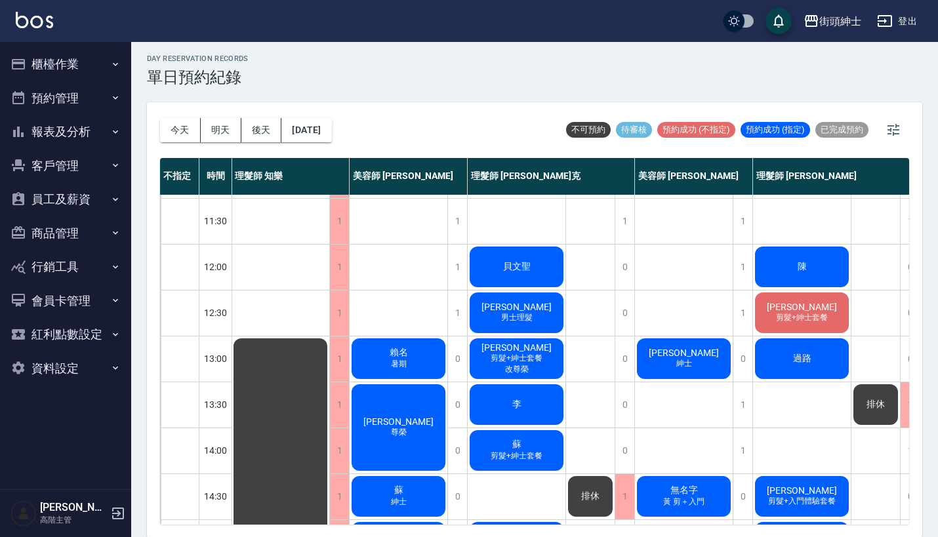
scroll to position [26, 5]
